Goal: Complete application form

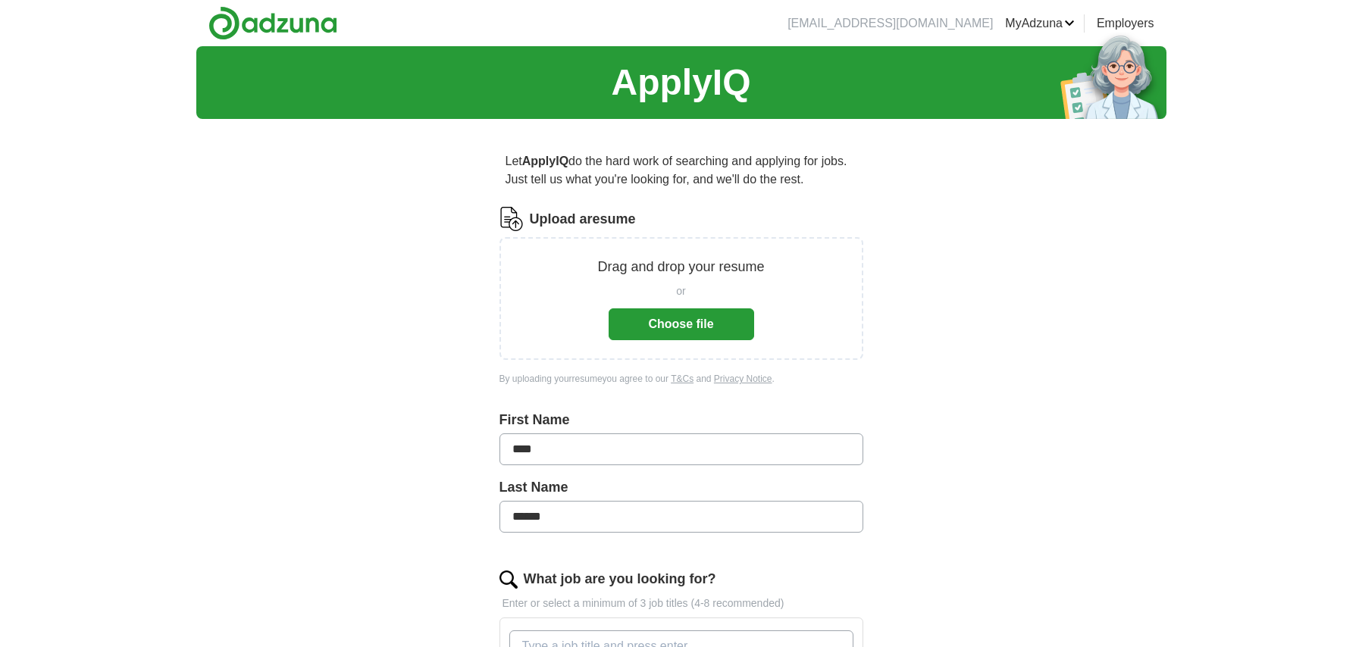
click at [697, 324] on button "Choose file" at bounding box center [682, 324] width 146 height 32
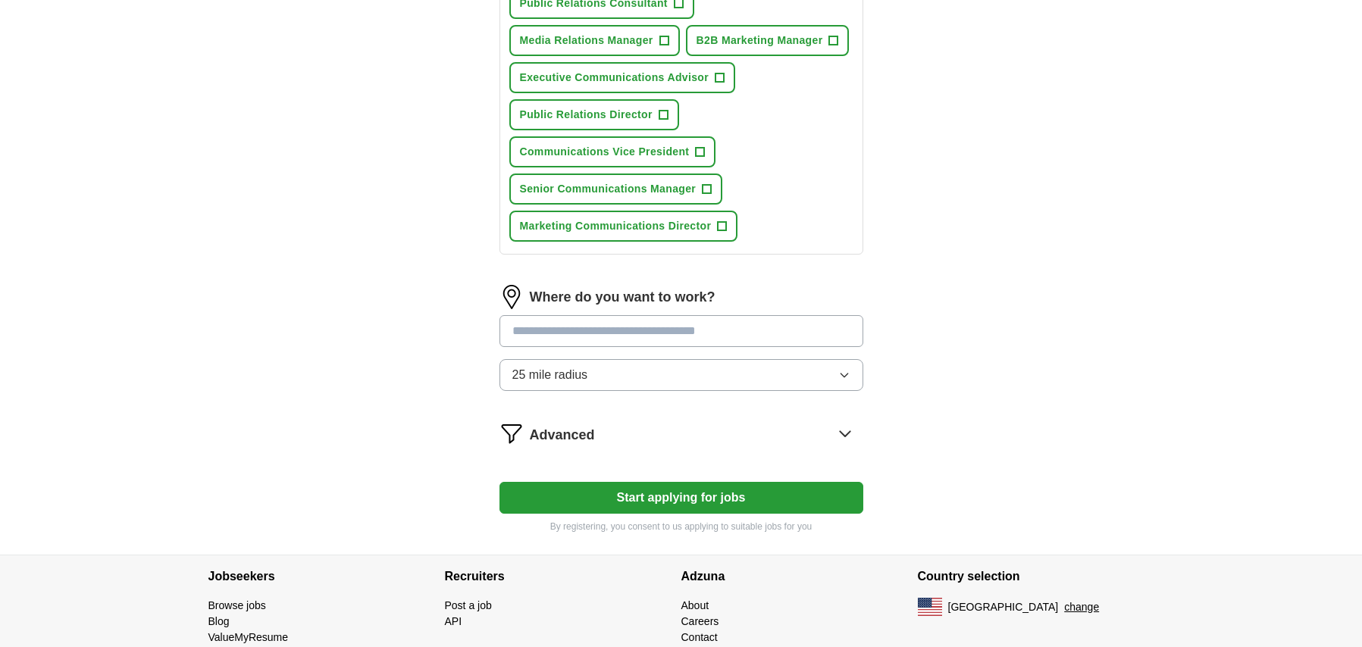
scroll to position [756, 0]
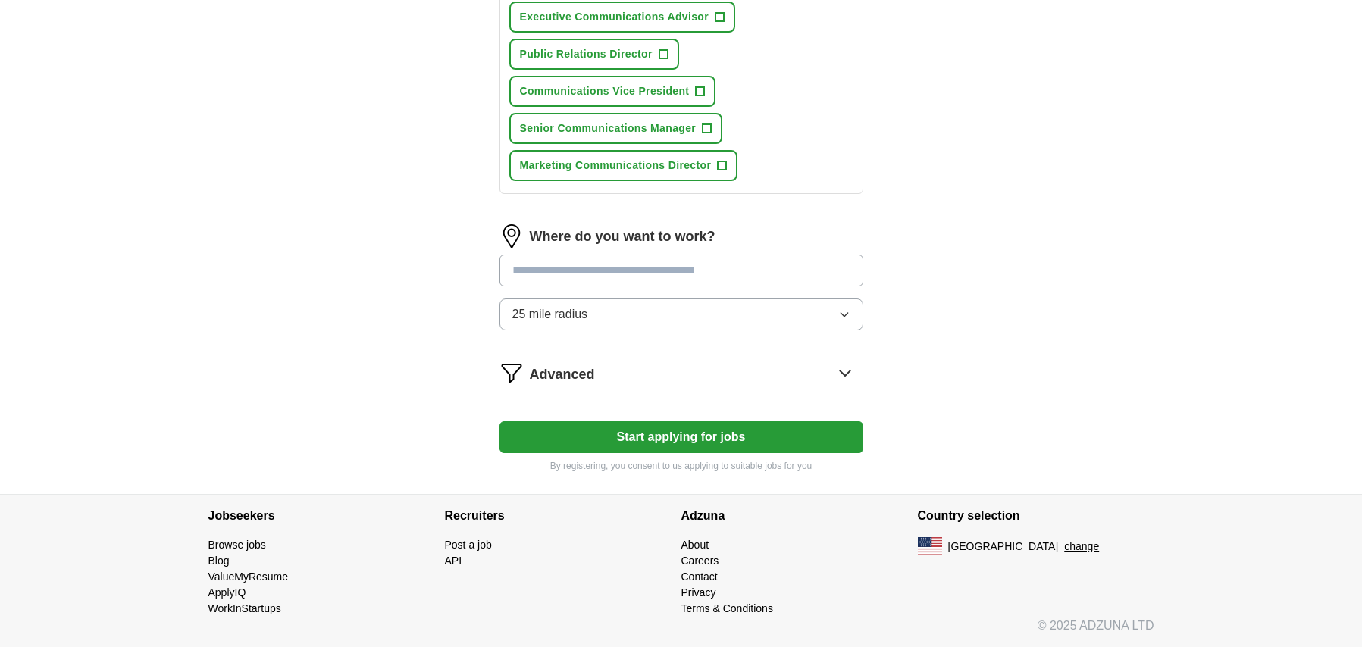
click at [671, 264] on input at bounding box center [681, 271] width 364 height 32
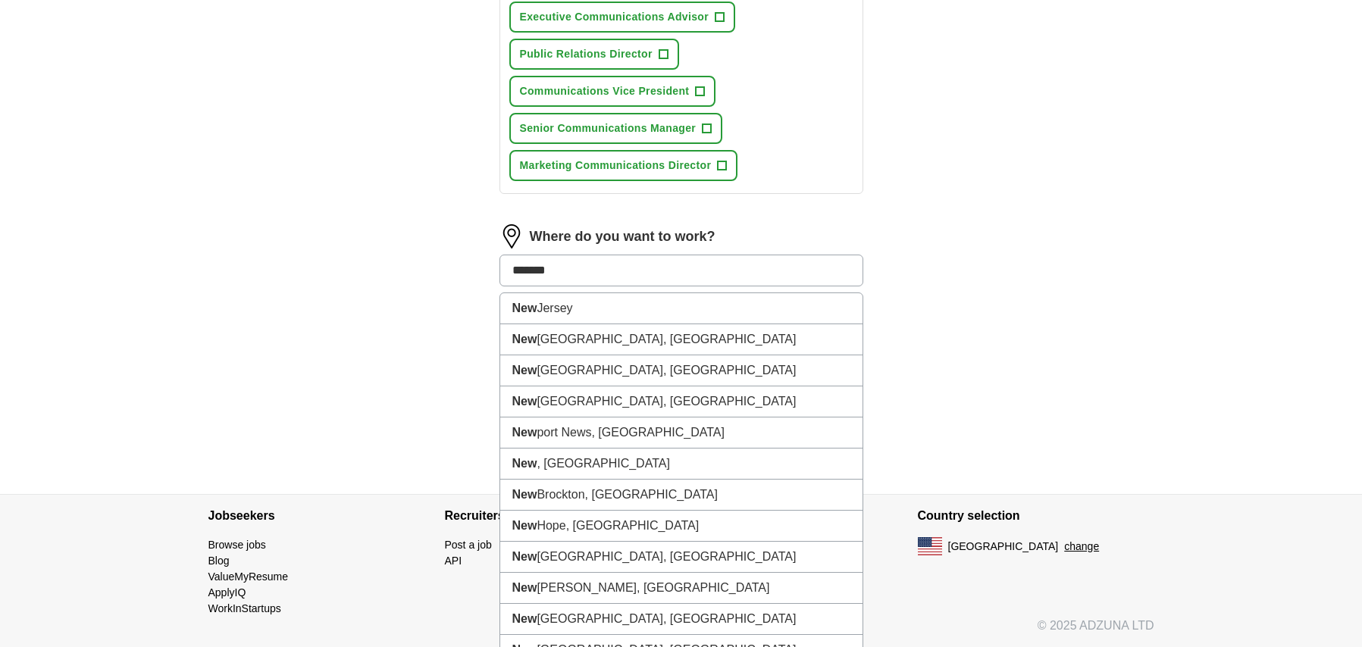
type input "********"
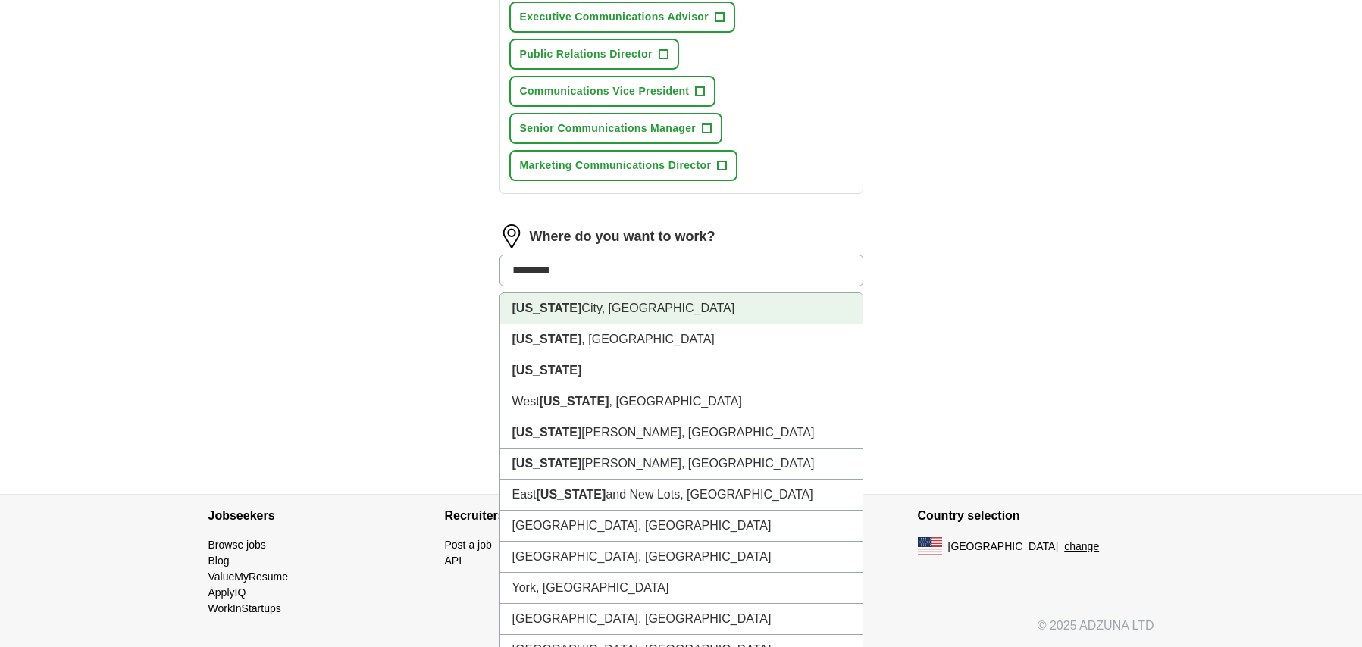
click at [687, 318] on li "[US_STATE][GEOGRAPHIC_DATA], [GEOGRAPHIC_DATA]" at bounding box center [681, 308] width 362 height 31
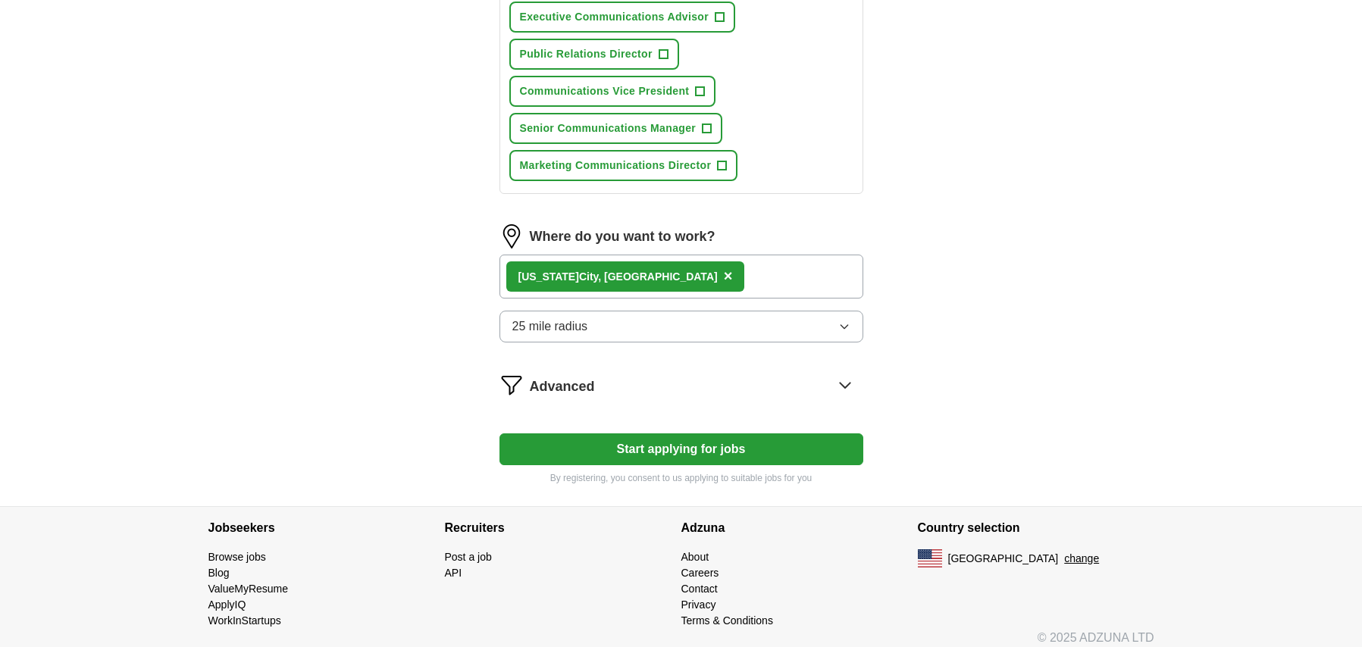
click at [518, 325] on span "25 mile radius" at bounding box center [550, 327] width 76 height 18
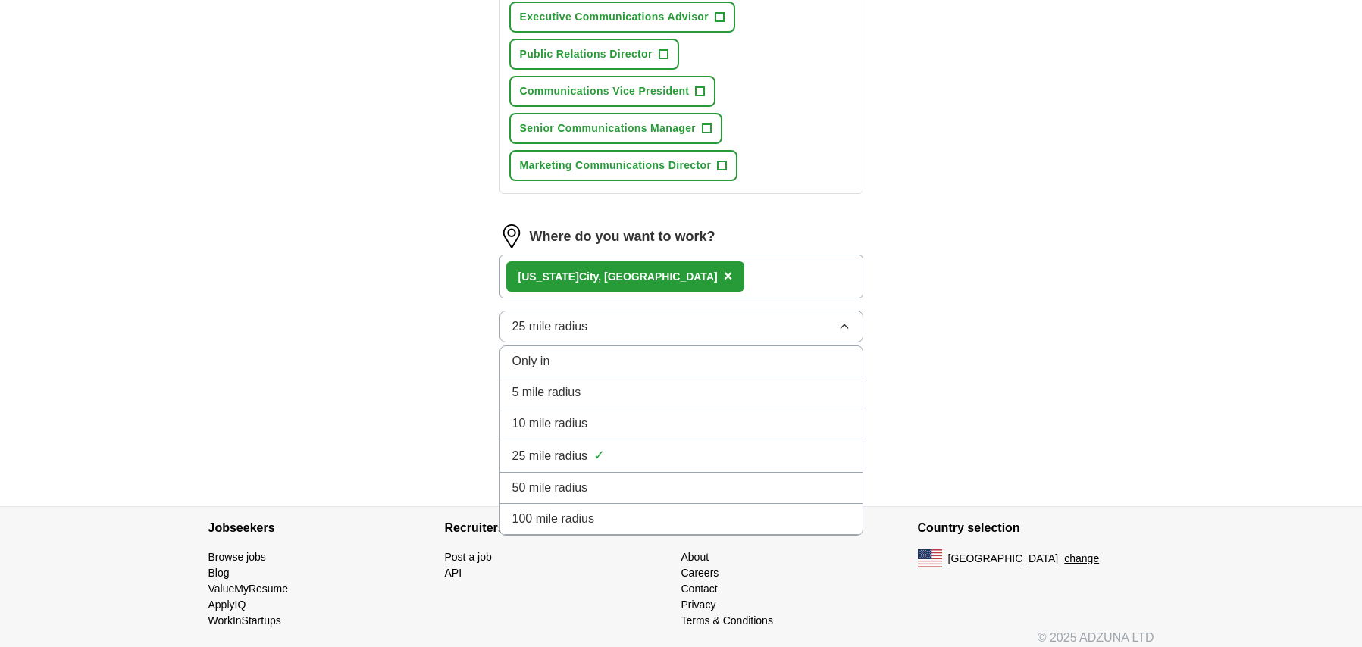
click at [596, 424] on div "10 mile radius" at bounding box center [681, 424] width 338 height 18
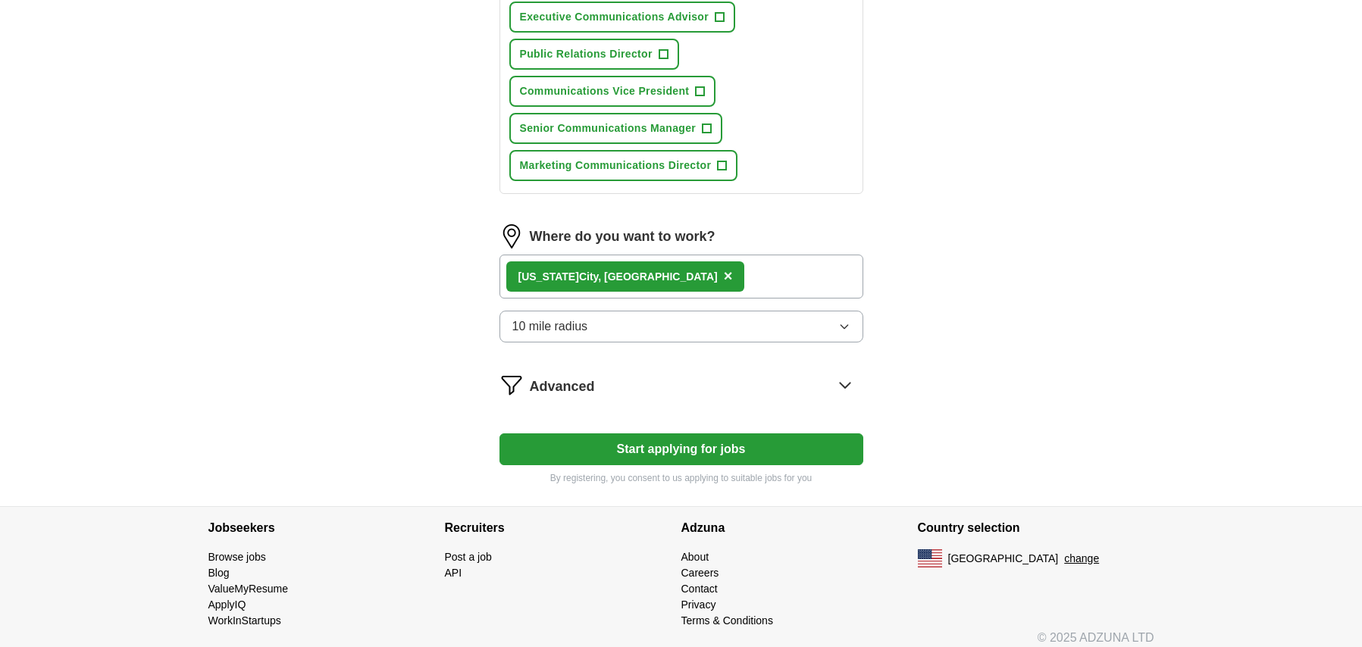
click at [753, 451] on button "Start applying for jobs" at bounding box center [681, 450] width 364 height 32
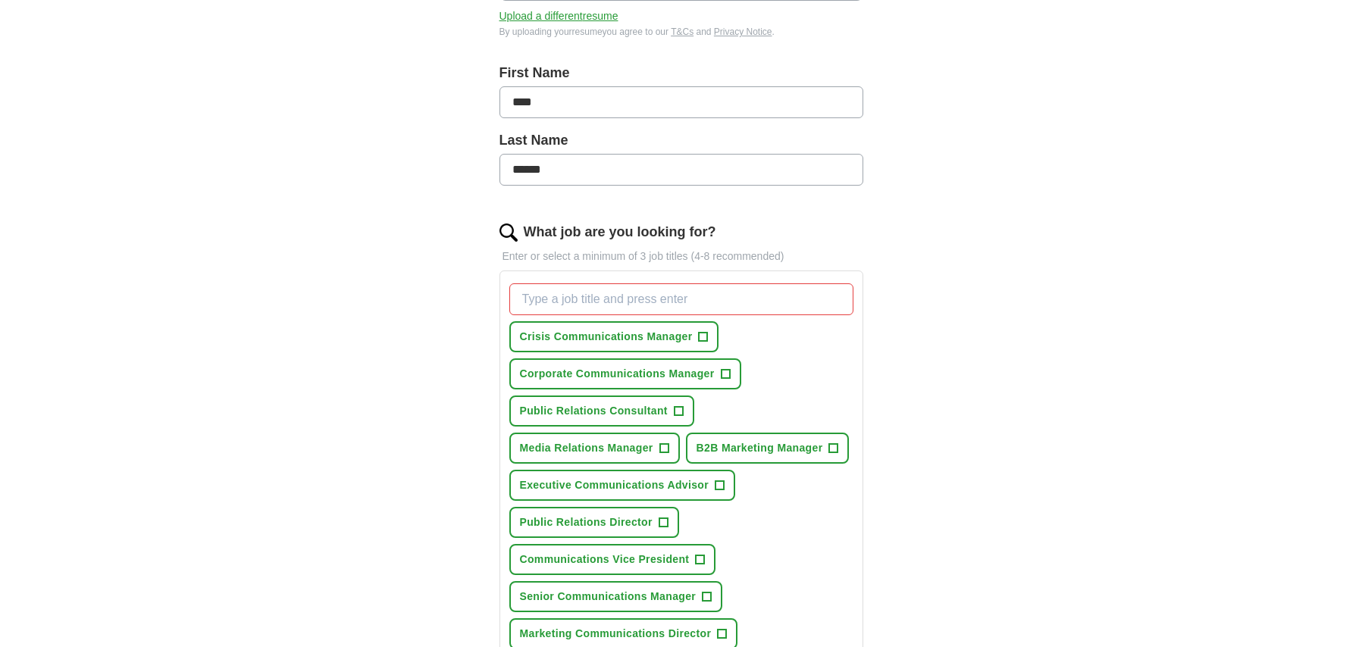
scroll to position [471, 0]
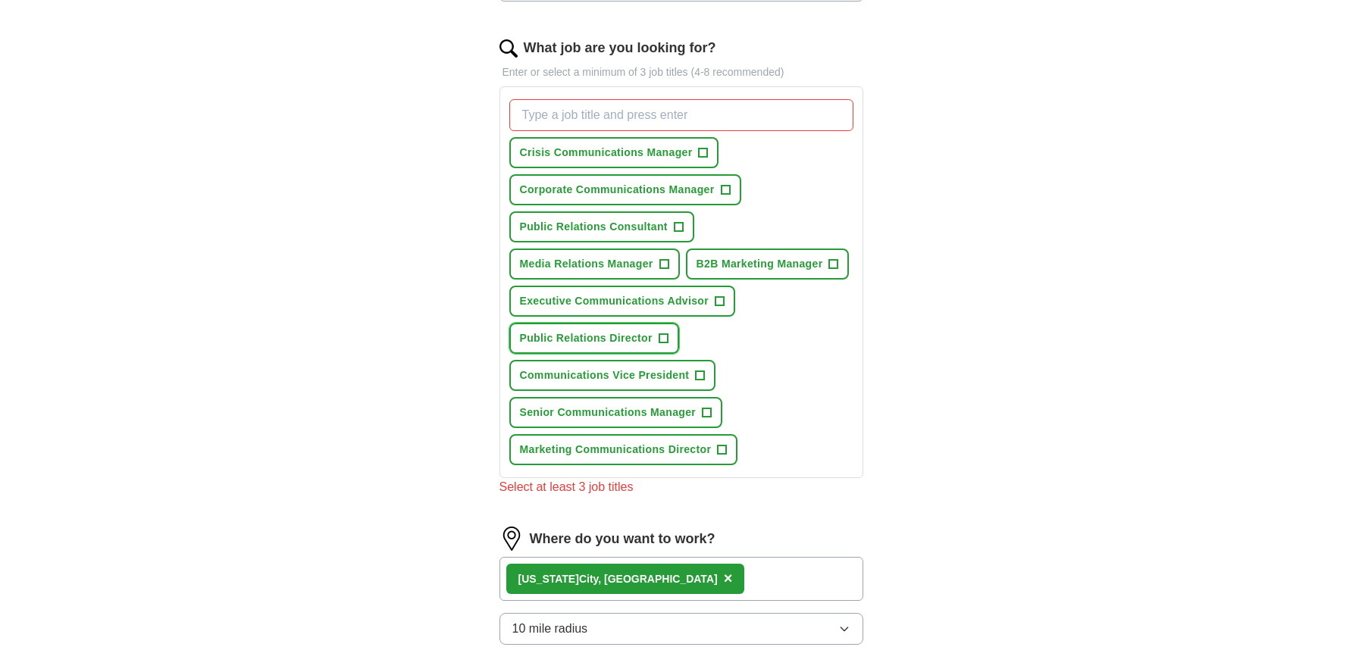
click at [659, 336] on span "+" at bounding box center [663, 339] width 9 height 12
click at [638, 263] on span "Media Relations Manager" at bounding box center [586, 264] width 133 height 16
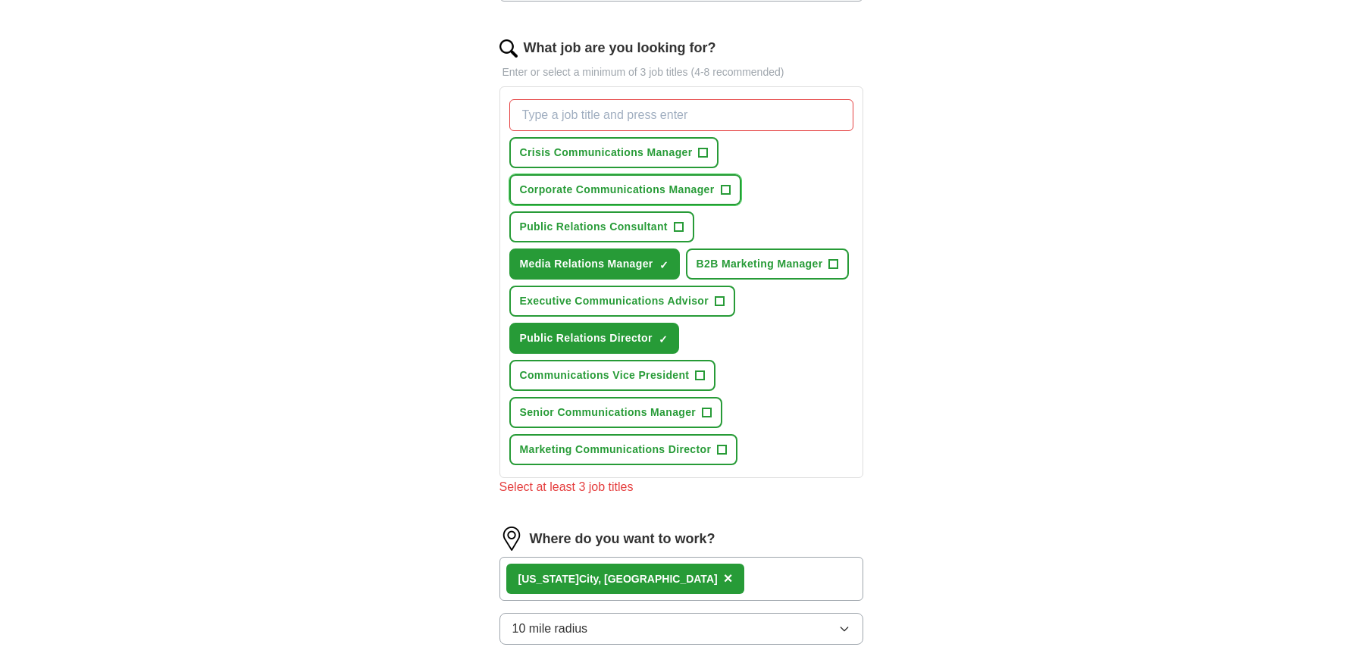
click at [643, 192] on span "Corporate Communications Manager" at bounding box center [617, 190] width 195 height 16
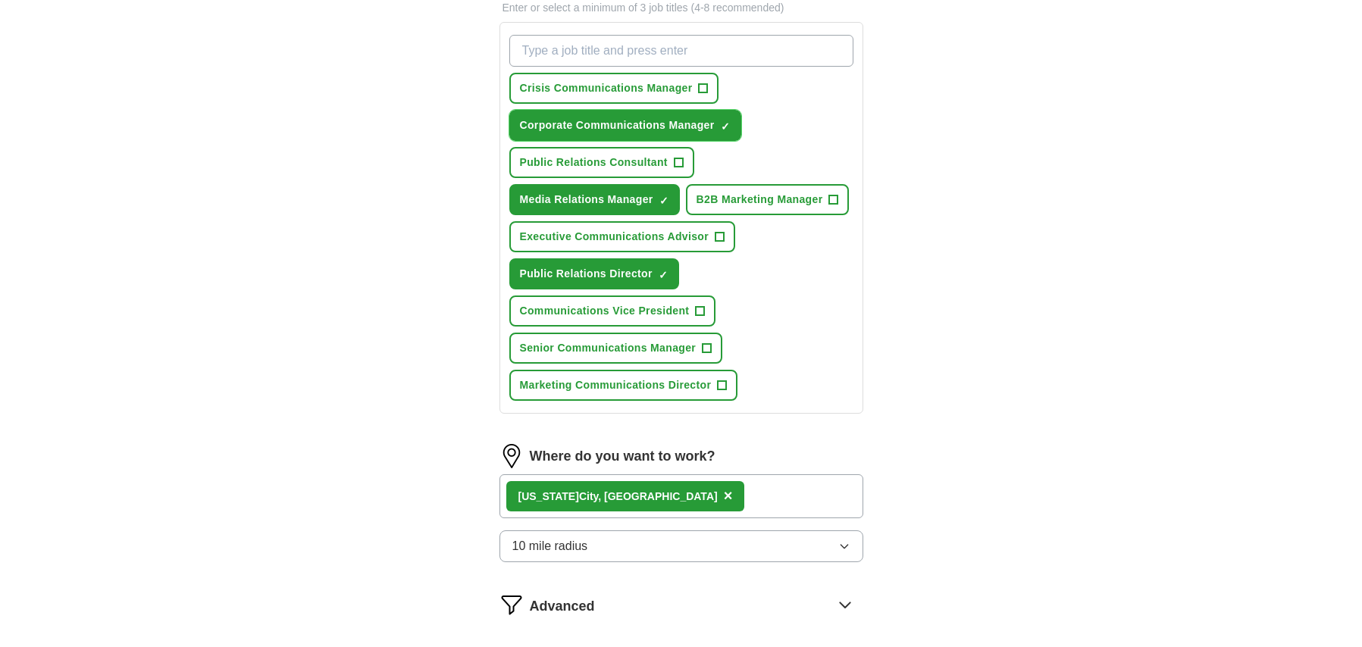
scroll to position [613, 0]
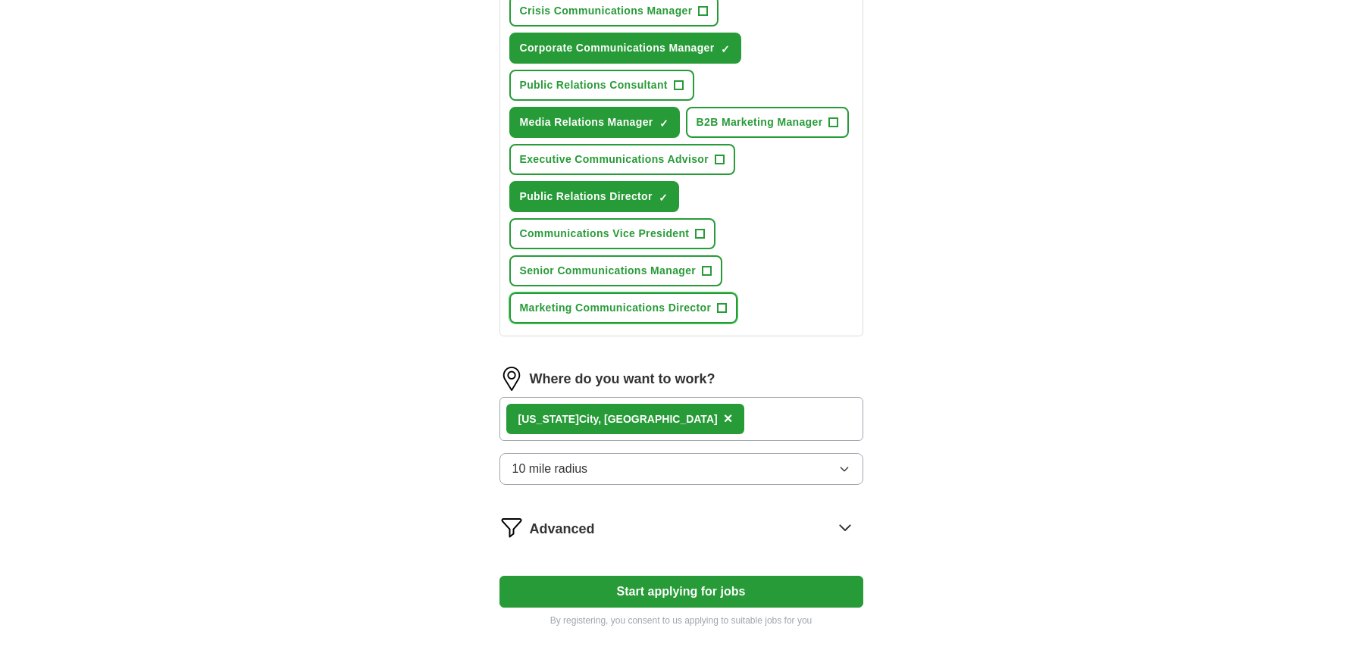
click at [656, 304] on span "Marketing Communications Director" at bounding box center [616, 308] width 192 height 16
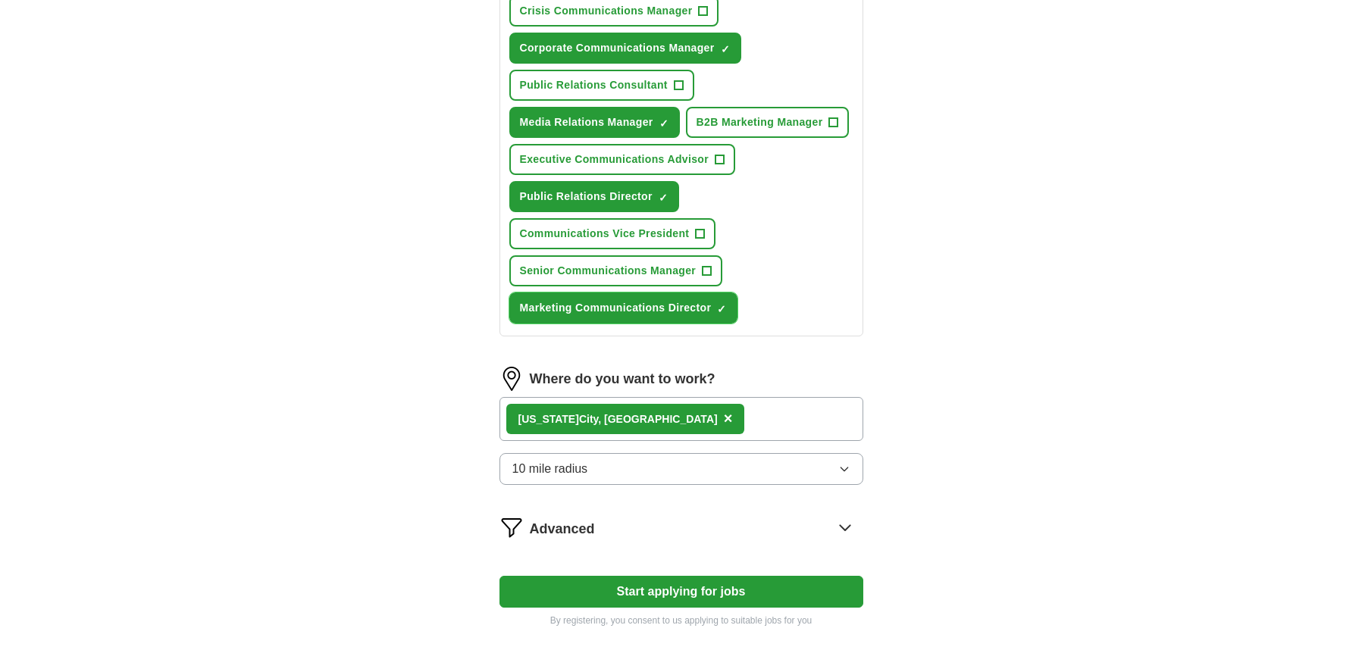
click at [657, 306] on span "Marketing Communications Director" at bounding box center [616, 308] width 192 height 16
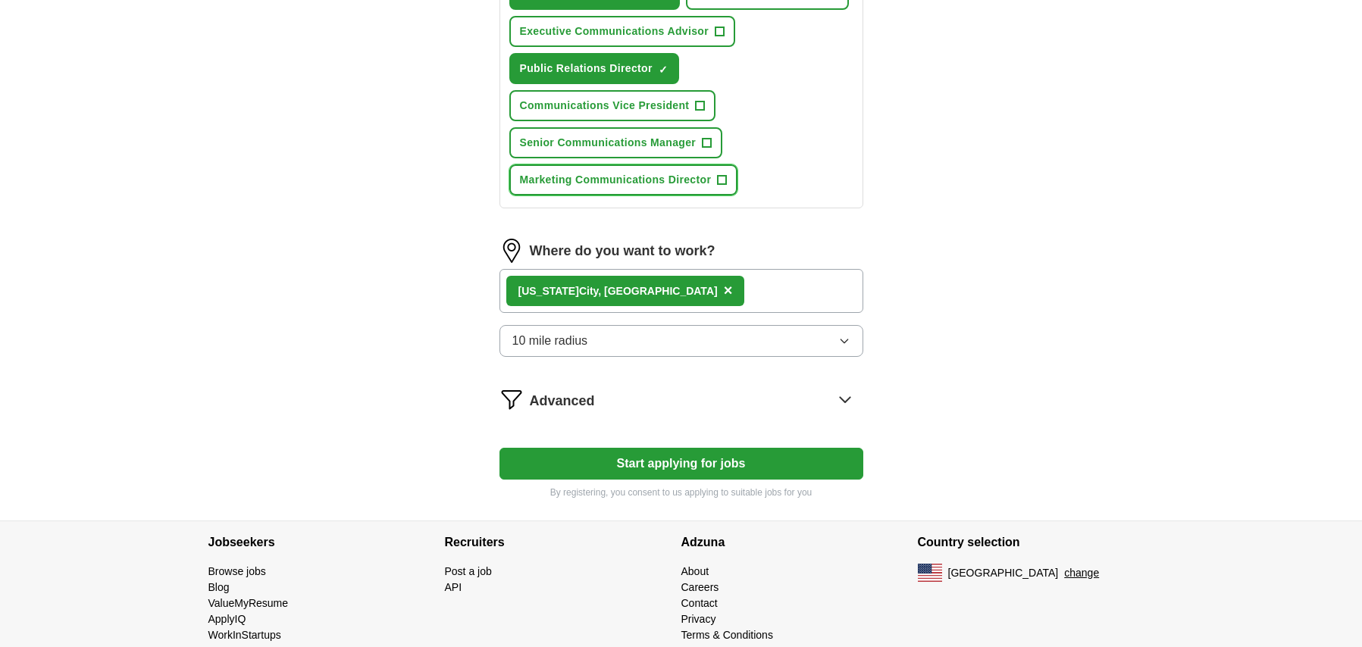
scroll to position [743, 0]
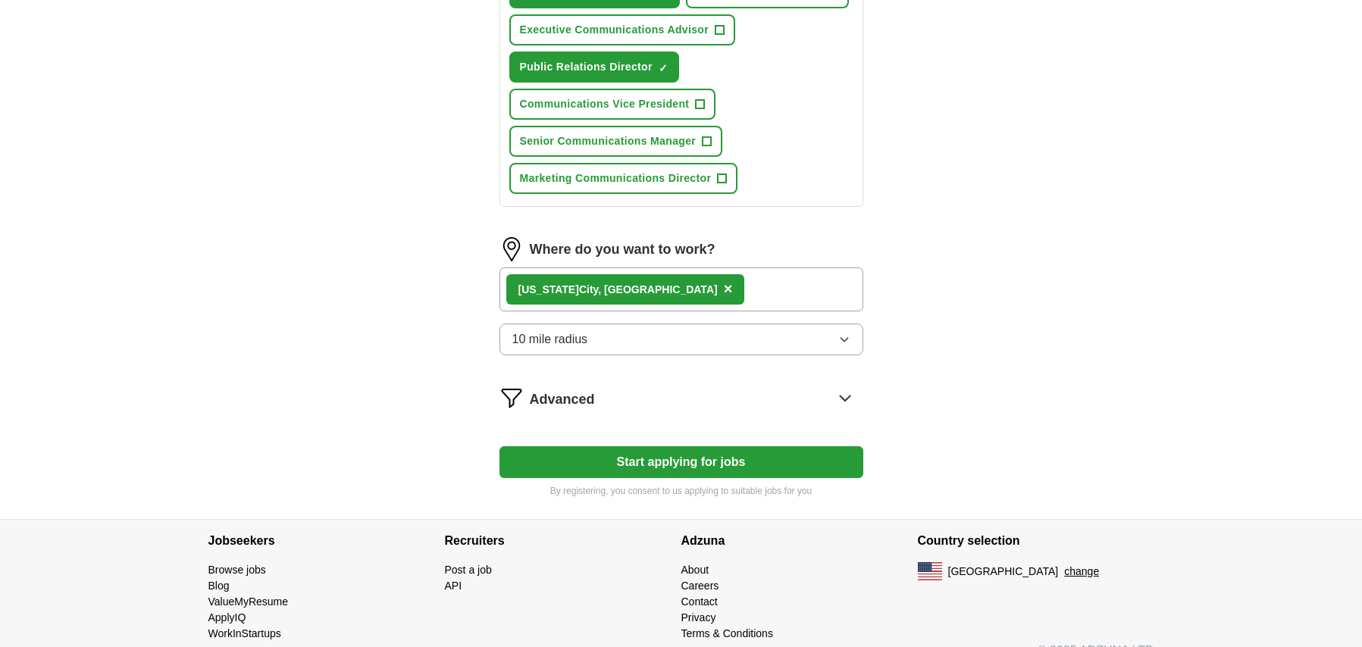
drag, startPoint x: 726, startPoint y: 464, endPoint x: 735, endPoint y: 443, distance: 23.1
click at [726, 464] on button "Start applying for jobs" at bounding box center [681, 462] width 364 height 32
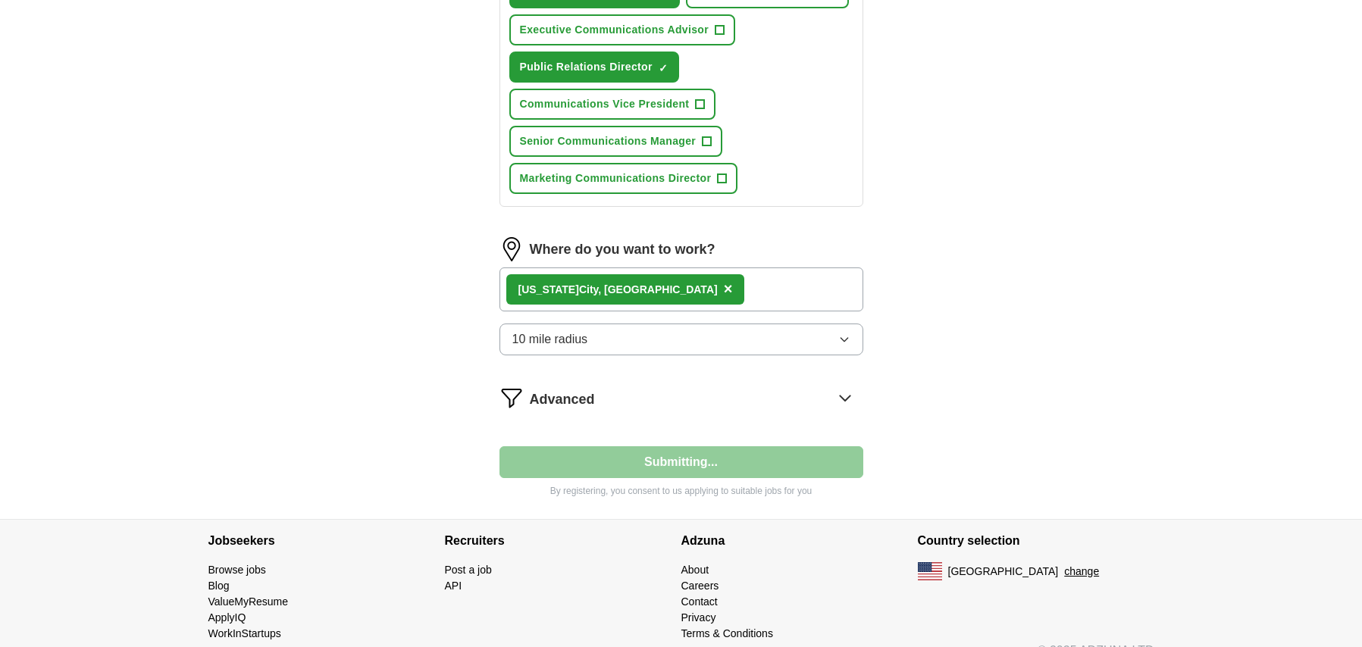
select select "**"
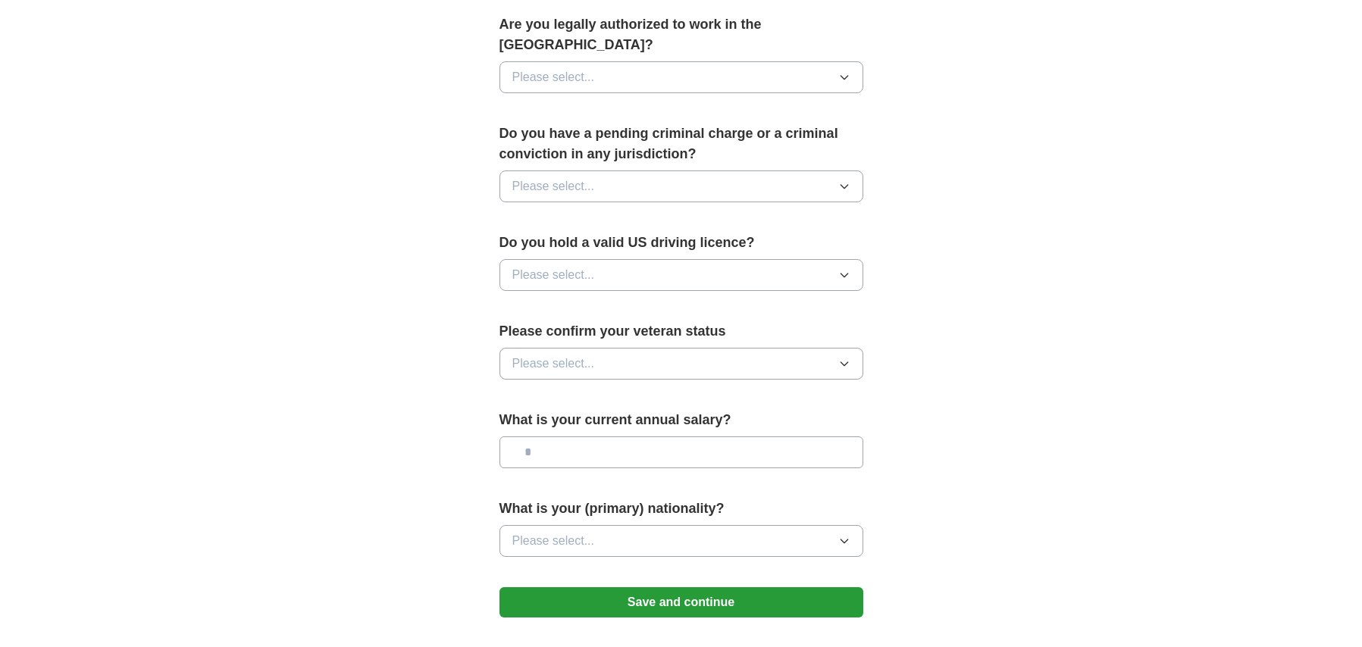
scroll to position [847, 0]
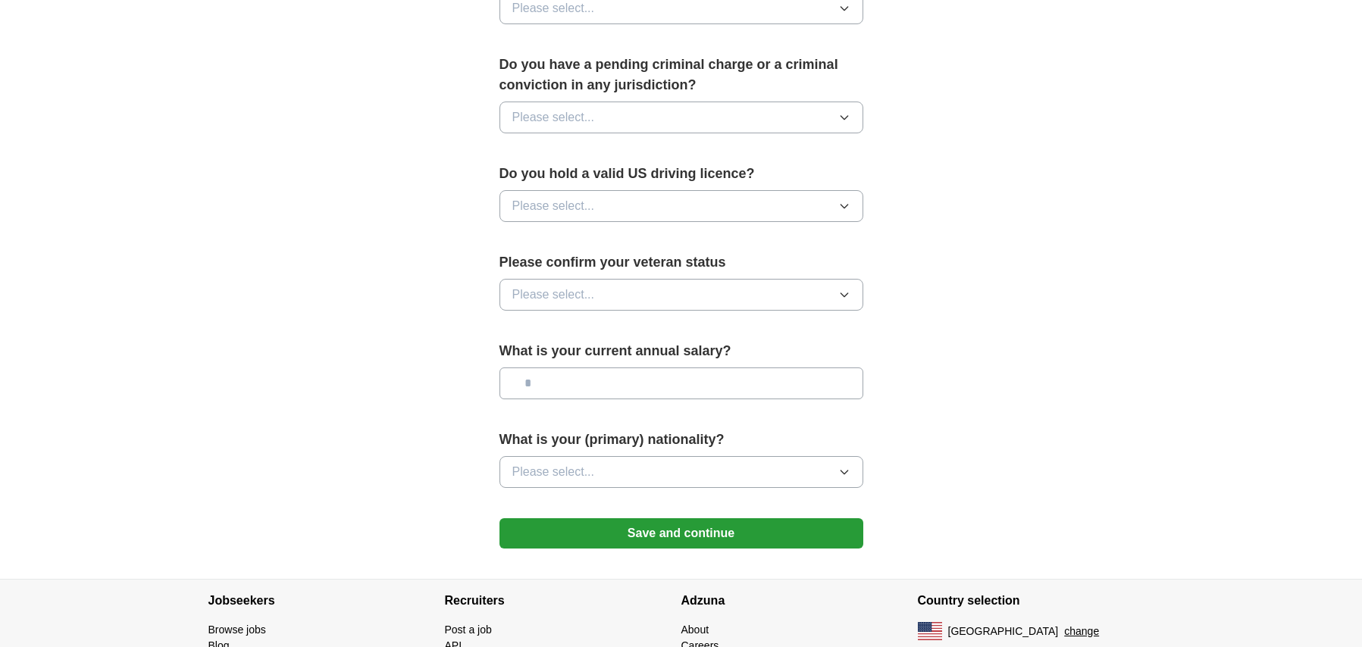
click at [747, 518] on button "Save and continue" at bounding box center [681, 533] width 364 height 30
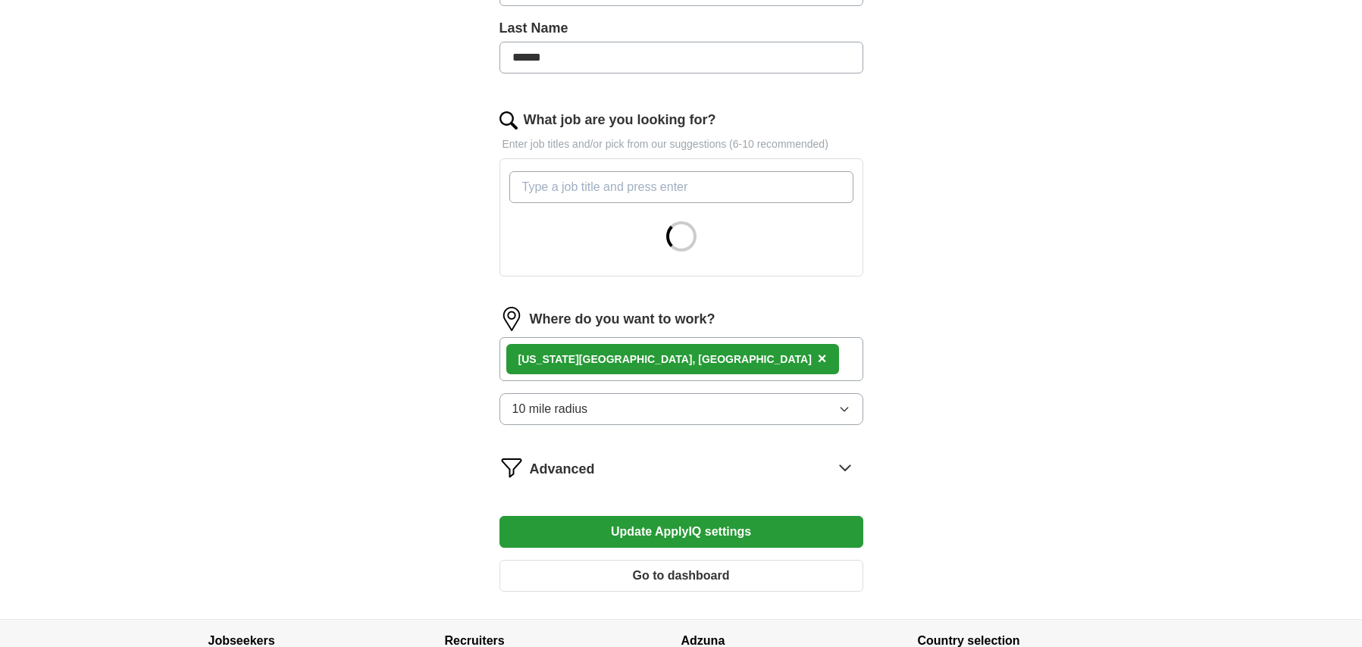
scroll to position [524, 0]
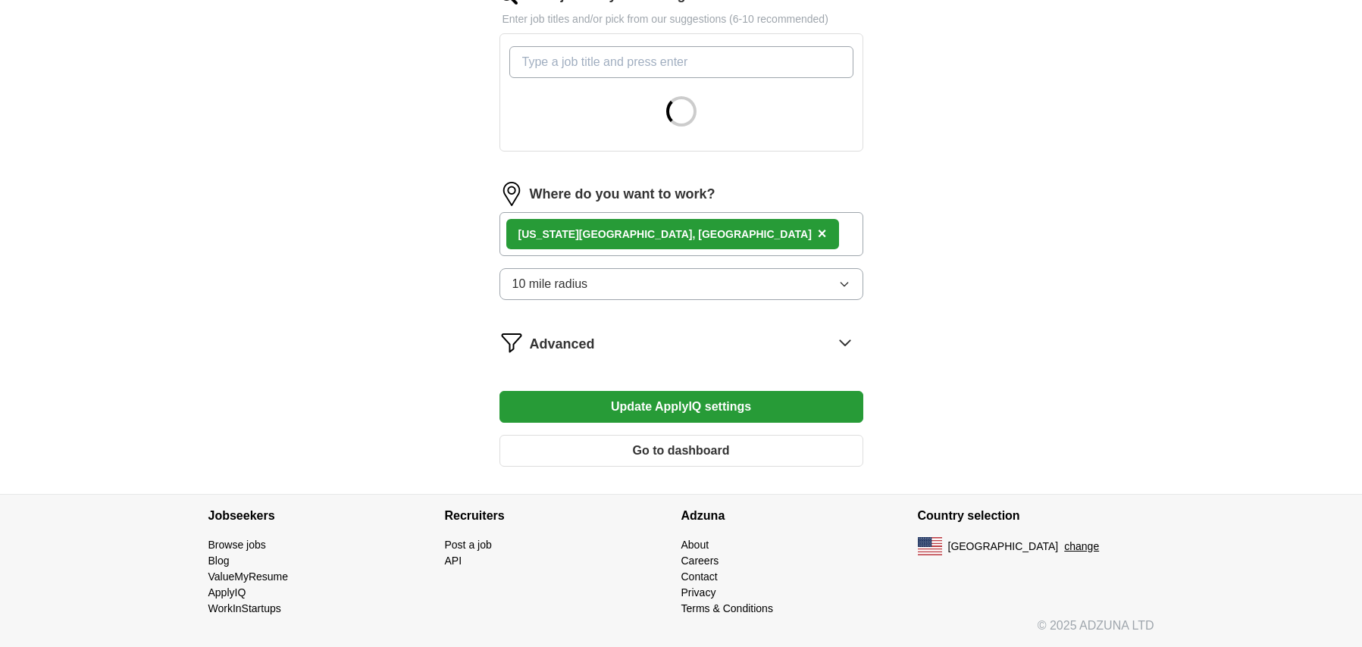
click at [587, 339] on span "Advanced" at bounding box center [562, 344] width 65 height 20
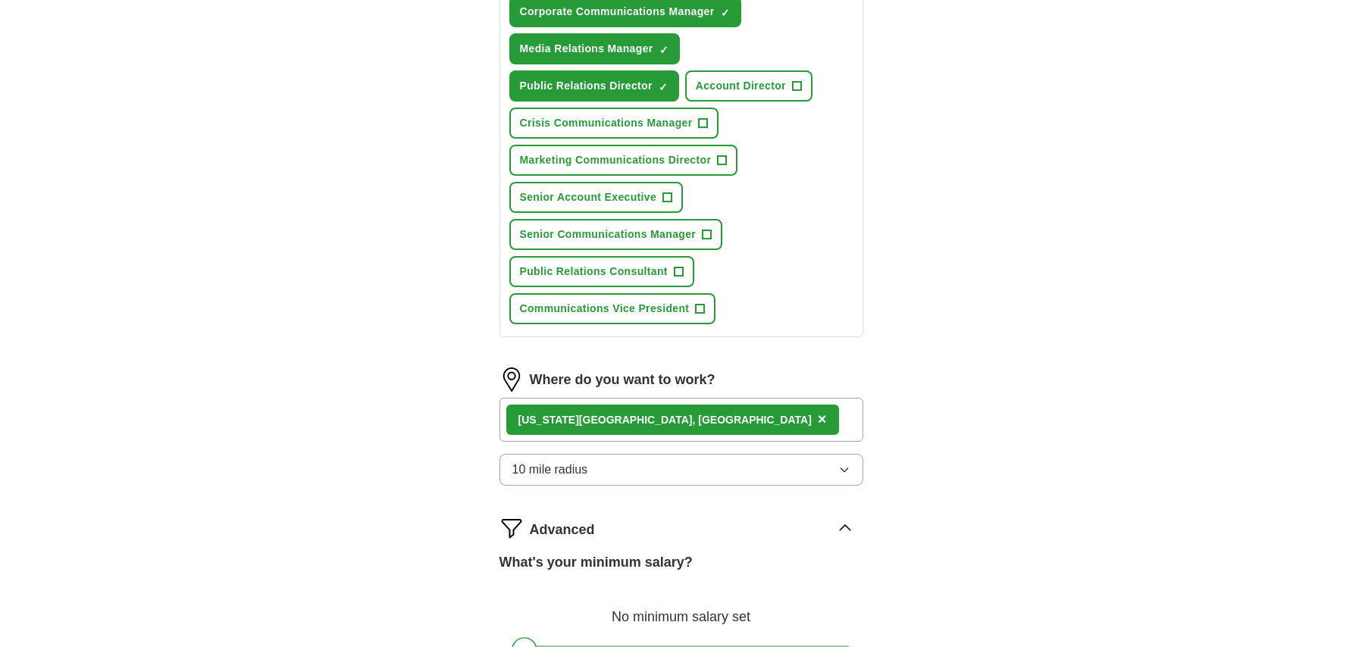
scroll to position [814, 0]
